Goal: Navigation & Orientation: Understand site structure

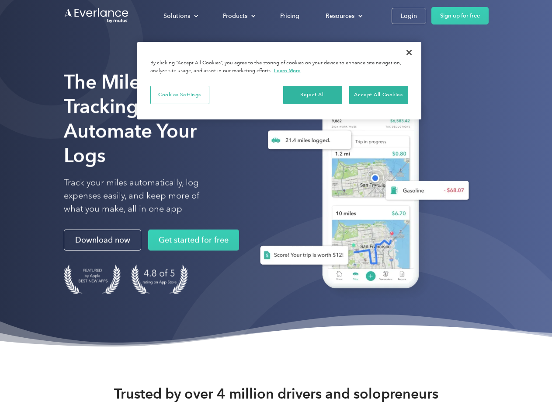
click at [181, 16] on div "Solutions" at bounding box center [177, 15] width 27 height 11
click at [238, 16] on div "Products" at bounding box center [235, 15] width 24 height 11
click at [343, 16] on div "Resources" at bounding box center [340, 15] width 29 height 11
click at [180, 94] on button "Cookies Settings" at bounding box center [179, 95] width 59 height 18
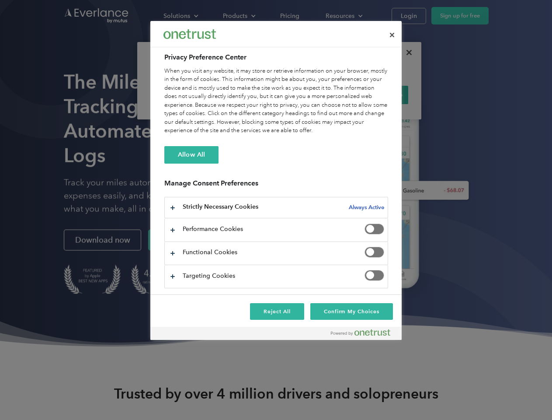
click at [313, 94] on div "When you visit any website, it may store or retrieve information on your browse…" at bounding box center [276, 101] width 224 height 68
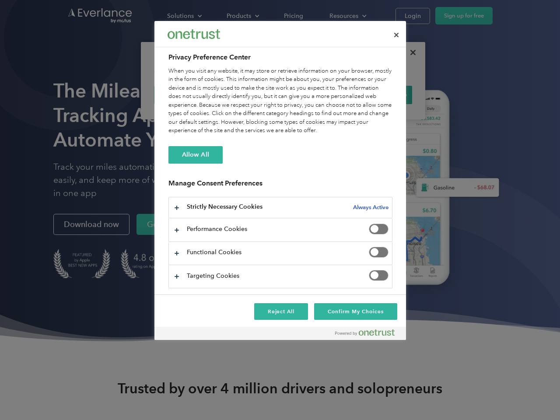
click at [379, 94] on div "When you visit any website, it may store or retrieve information on your browse…" at bounding box center [280, 101] width 224 height 68
click at [409, 52] on div at bounding box center [280, 210] width 560 height 420
